Goal: Task Accomplishment & Management: Complete application form

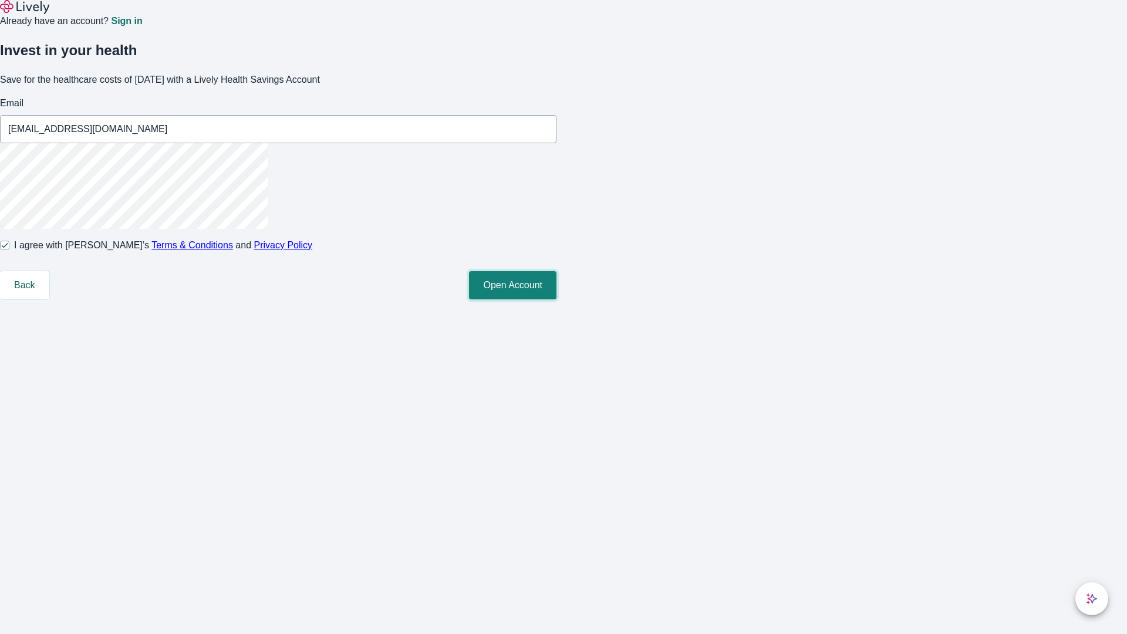
click at [556, 299] on button "Open Account" at bounding box center [512, 285] width 87 height 28
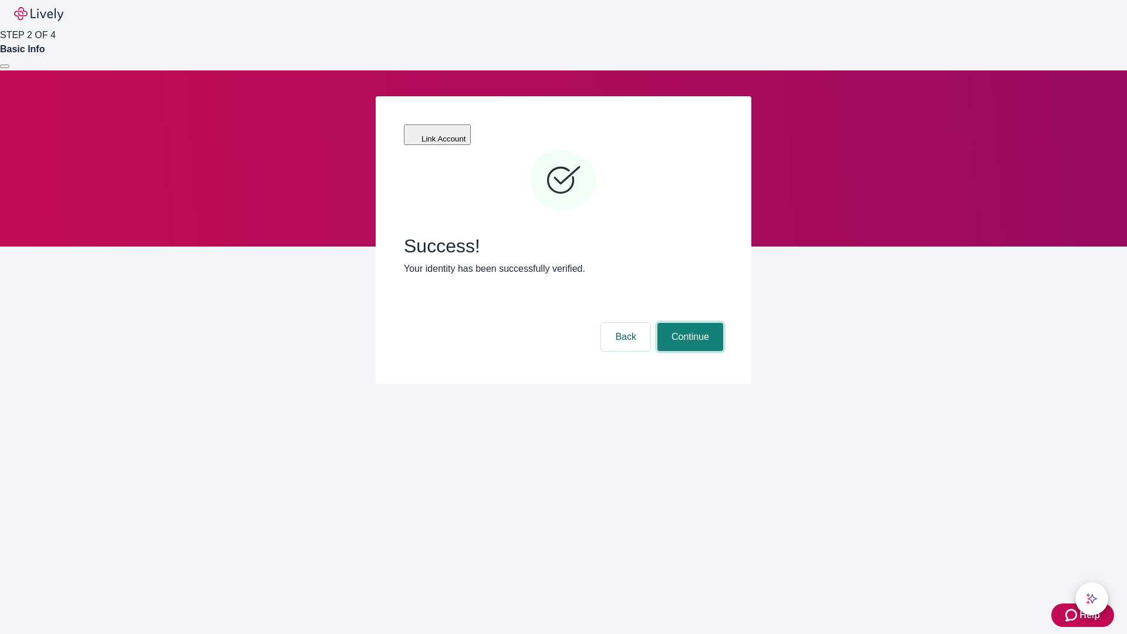
click at [688, 323] on button "Continue" at bounding box center [690, 337] width 66 height 28
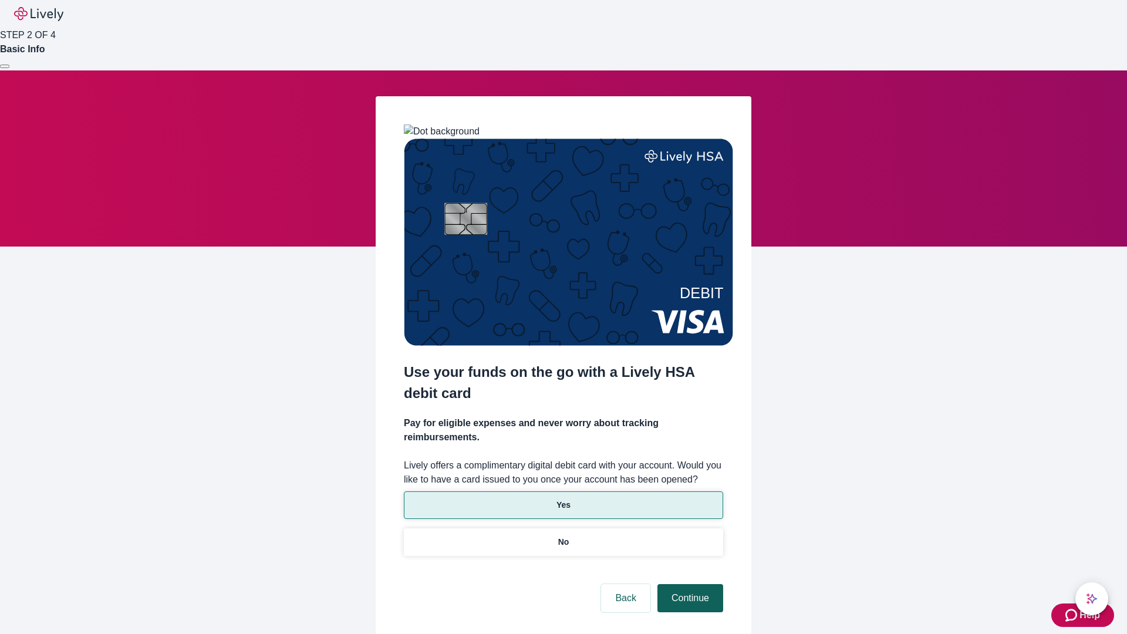
click at [563, 499] on p "Yes" at bounding box center [563, 505] width 14 height 12
click at [688, 584] on button "Continue" at bounding box center [690, 598] width 66 height 28
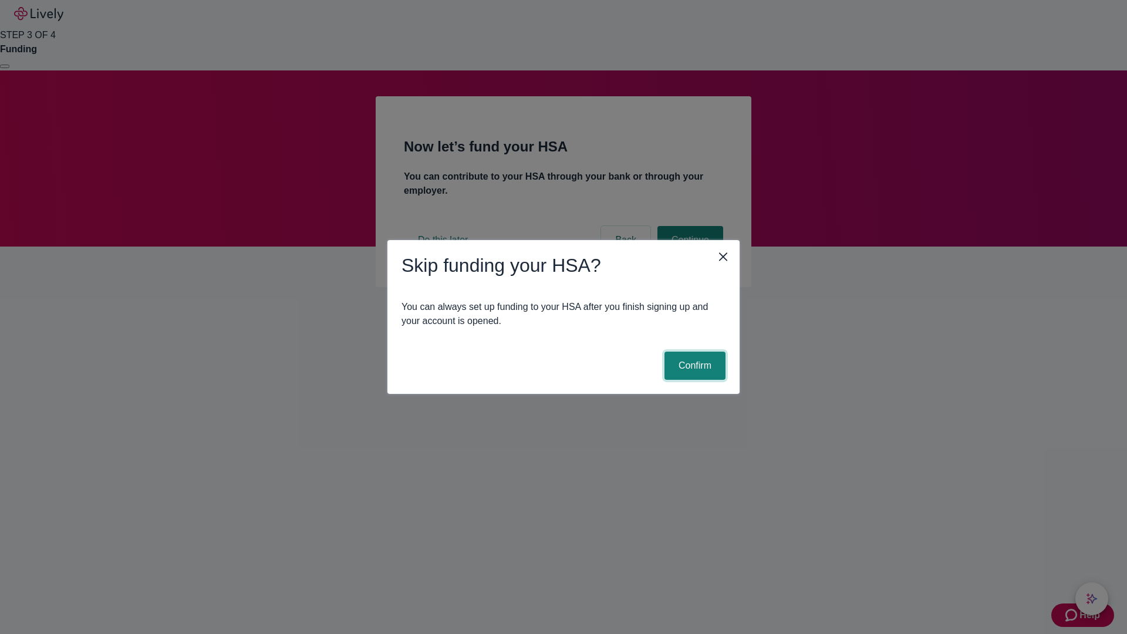
click at [693, 366] on button "Confirm" at bounding box center [694, 365] width 61 height 28
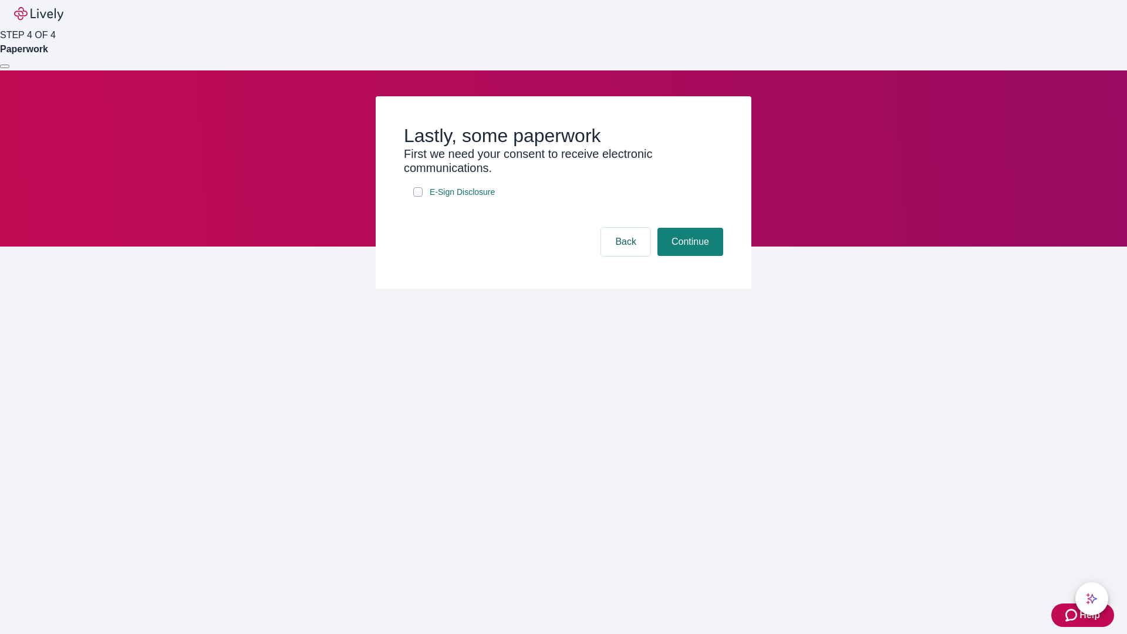
click at [418, 197] on input "E-Sign Disclosure" at bounding box center [417, 191] width 9 height 9
checkbox input "true"
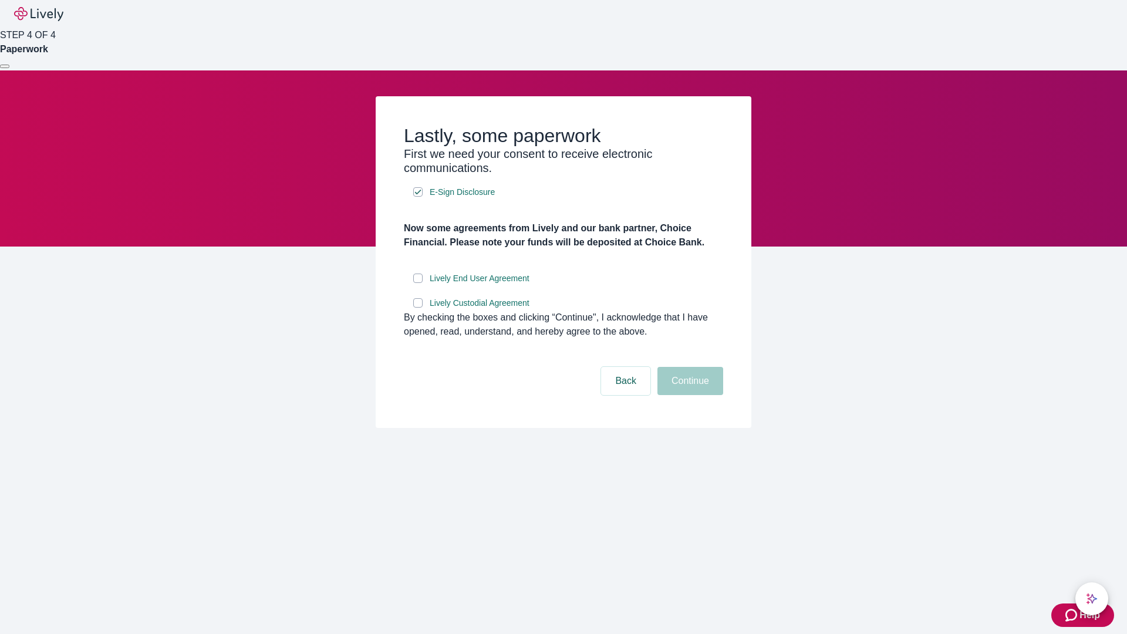
click at [418, 283] on input "Lively End User Agreement" at bounding box center [417, 277] width 9 height 9
checkbox input "true"
click at [418, 307] on input "Lively Custodial Agreement" at bounding box center [417, 302] width 9 height 9
checkbox input "true"
click at [688, 395] on button "Continue" at bounding box center [690, 381] width 66 height 28
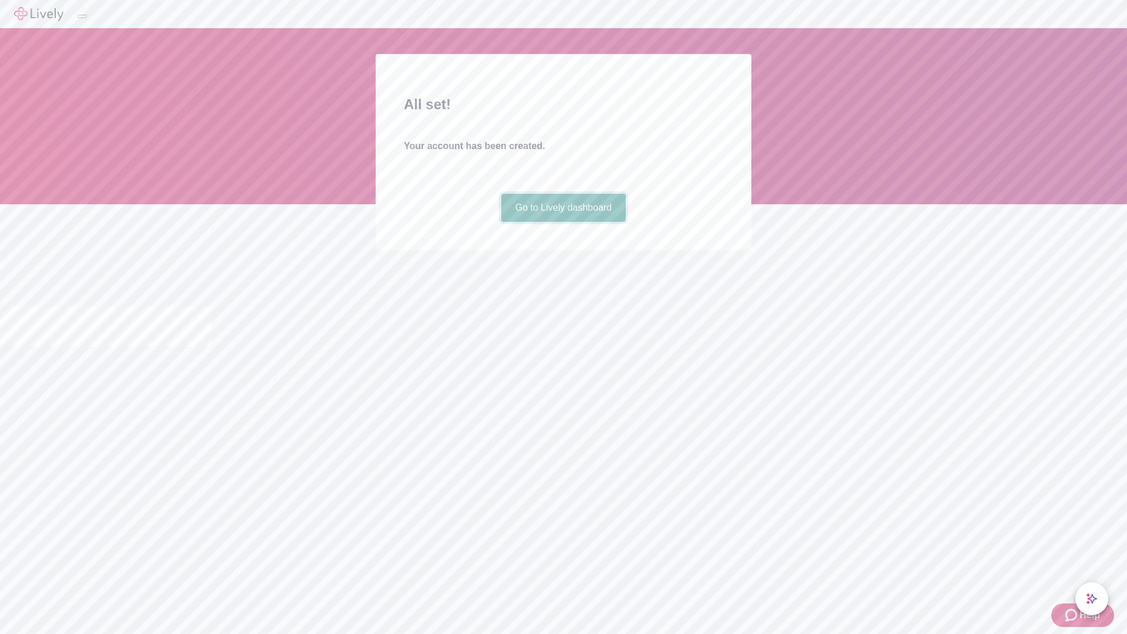
click at [563, 222] on link "Go to Lively dashboard" at bounding box center [563, 208] width 125 height 28
